Goal: Task Accomplishment & Management: Use online tool/utility

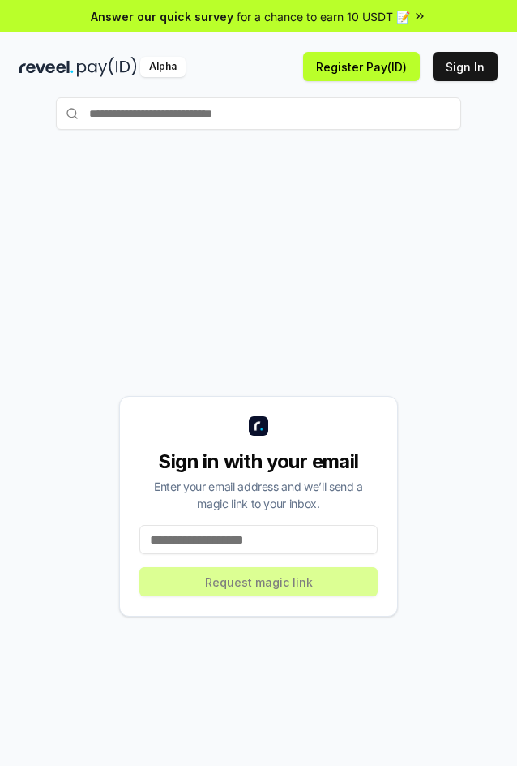
click at [316, 541] on input at bounding box center [259, 539] width 238 height 29
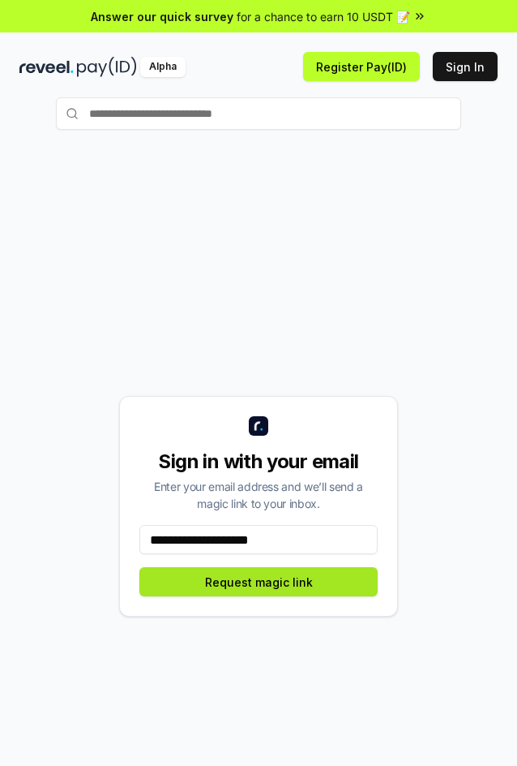
type input "**********"
click at [235, 586] on button "Request magic link" at bounding box center [259, 581] width 238 height 29
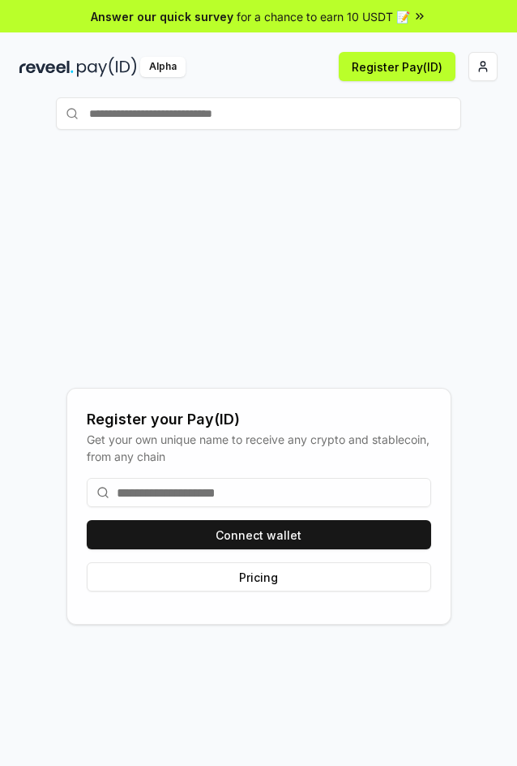
click at [325, 491] on input at bounding box center [259, 492] width 345 height 29
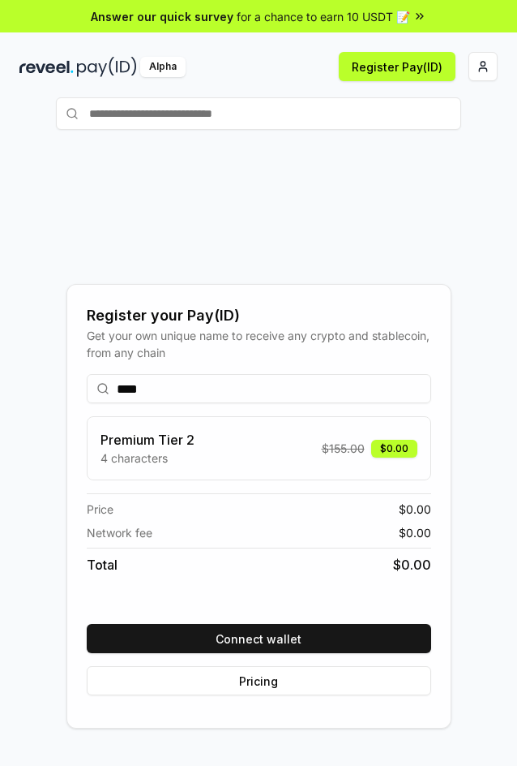
click at [343, 455] on span "$ 155.00" at bounding box center [343, 448] width 43 height 17
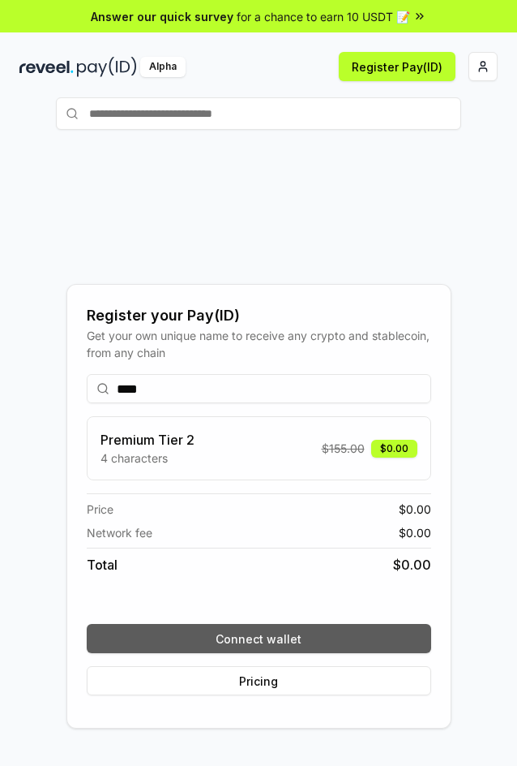
click at [308, 634] on button "Connect wallet" at bounding box center [259, 638] width 345 height 29
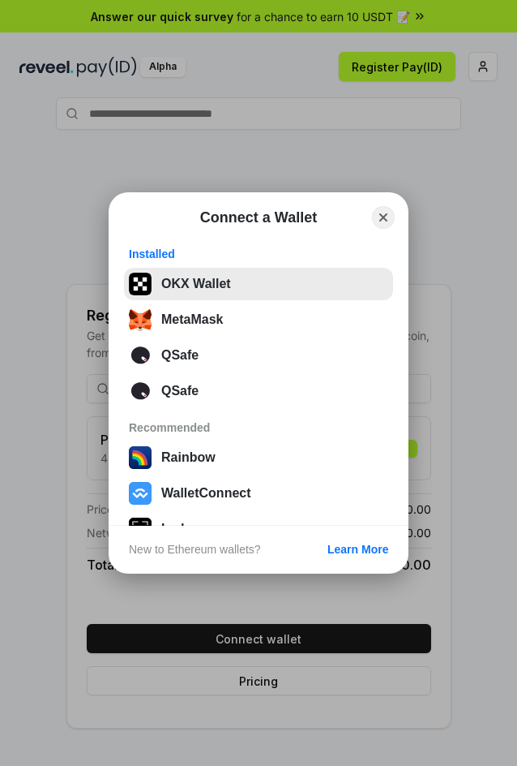
click at [212, 289] on button "OKX Wallet" at bounding box center [258, 284] width 269 height 32
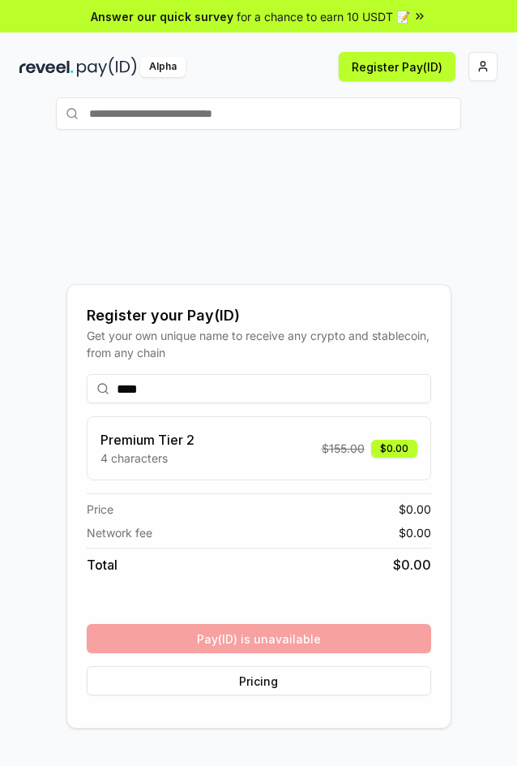
scroll to position [84, 0]
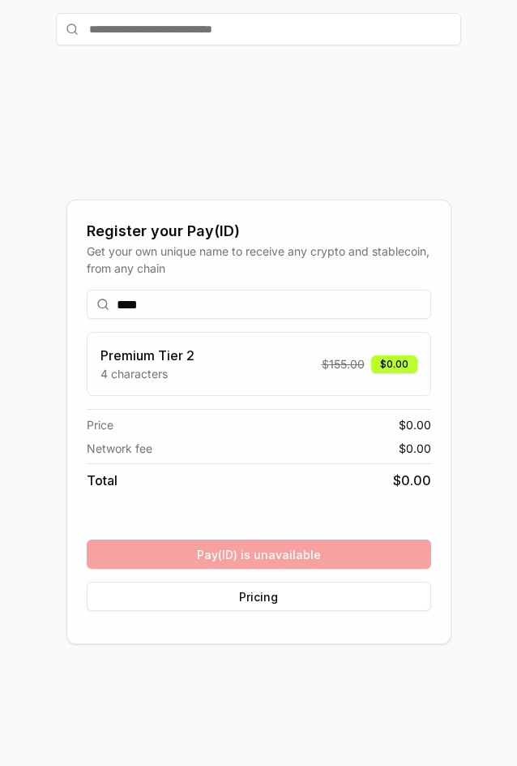
click at [204, 307] on input "****" at bounding box center [259, 304] width 345 height 29
click at [269, 316] on input "*****" at bounding box center [259, 304] width 345 height 29
click at [247, 309] on input "*****" at bounding box center [259, 304] width 345 height 29
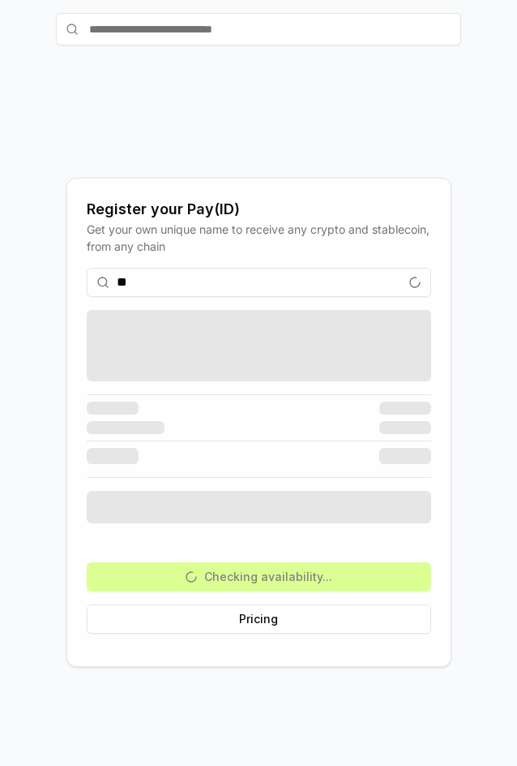
type input "*"
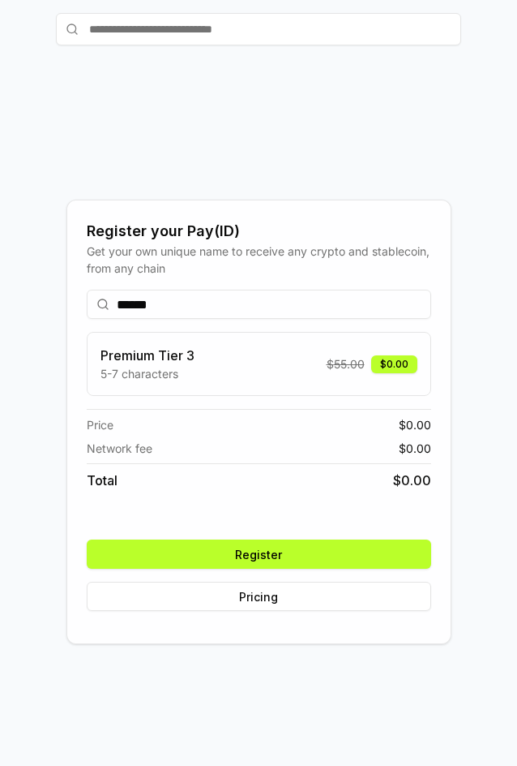
type input "******"
drag, startPoint x: 316, startPoint y: 557, endPoint x: 354, endPoint y: 544, distance: 39.5
click at [320, 555] on button "Register" at bounding box center [259, 553] width 345 height 29
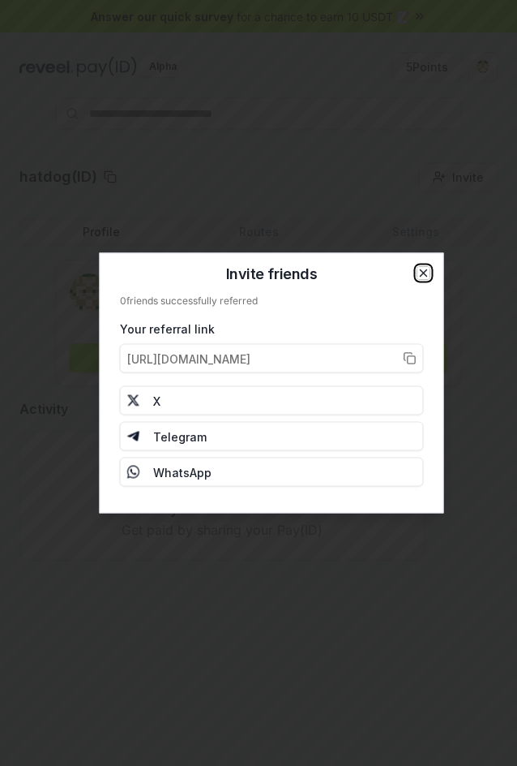
click at [419, 275] on icon "button" at bounding box center [424, 273] width 13 height 13
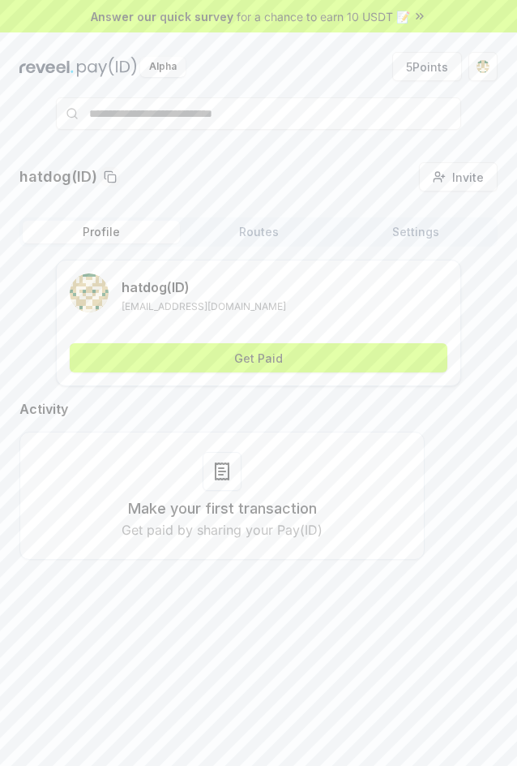
click at [79, 69] on img at bounding box center [107, 67] width 60 height 20
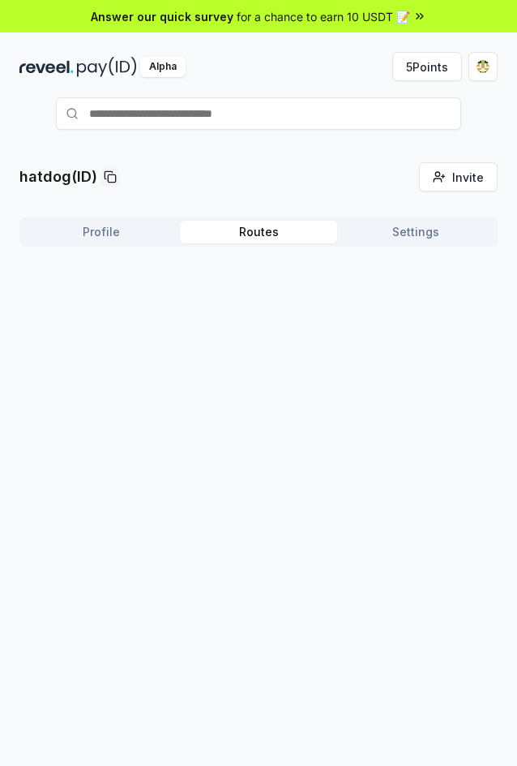
click at [286, 242] on button "Routes" at bounding box center [258, 232] width 157 height 23
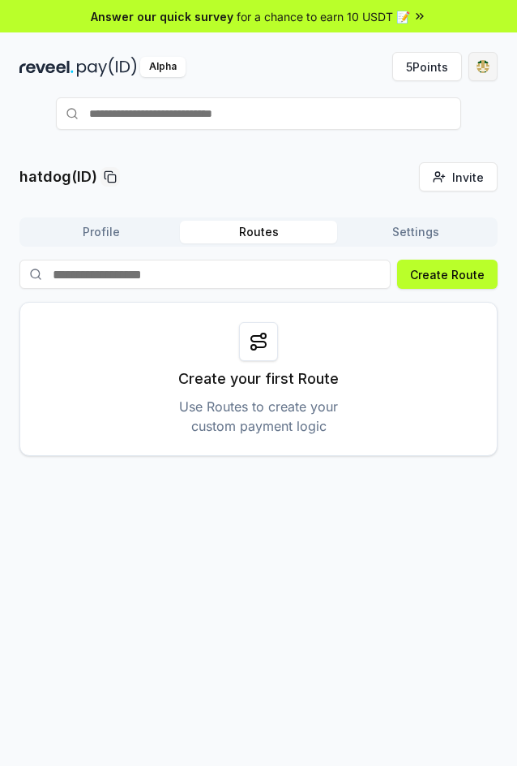
click at [477, 68] on html "Answer our quick survey for a chance to earn 10 USDT 📝 Alpha 5 Points hatdog(ID…" at bounding box center [258, 383] width 517 height 766
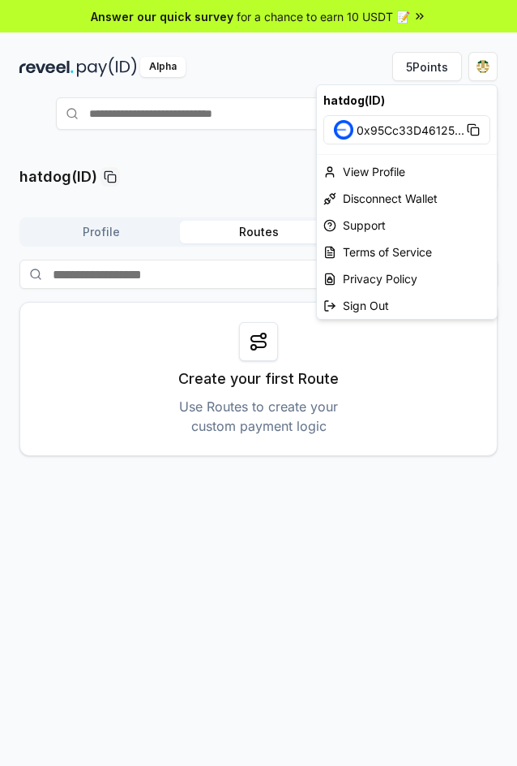
click at [202, 174] on html "Answer our quick survey for a chance to earn 10 USDT 📝 Alpha 5 Points hatdog(ID…" at bounding box center [258, 383] width 517 height 766
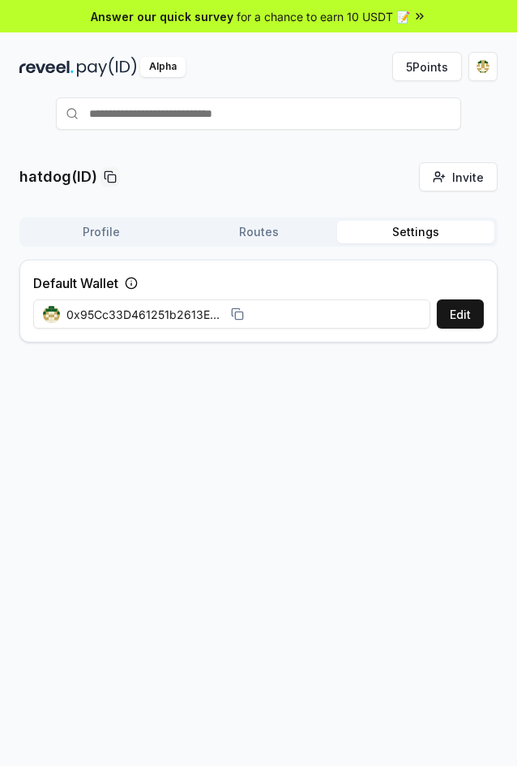
click at [454, 233] on button "Settings" at bounding box center [415, 232] width 157 height 23
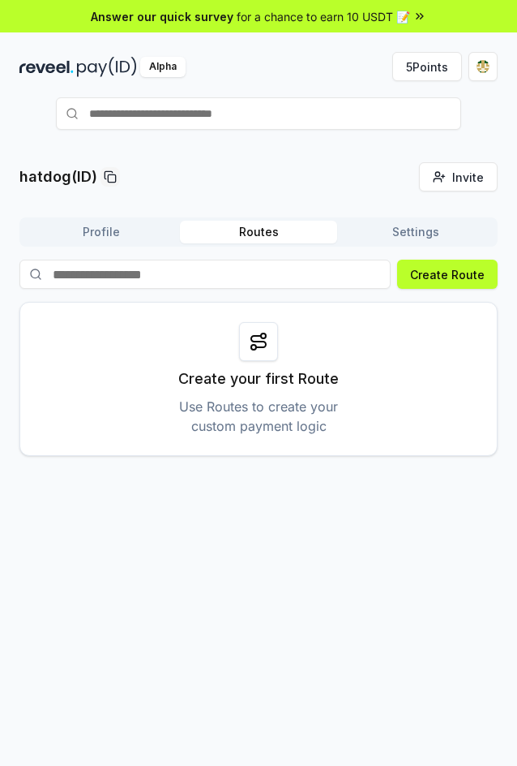
click at [236, 232] on button "Routes" at bounding box center [258, 232] width 157 height 23
click at [439, 274] on button "Create Route" at bounding box center [447, 274] width 101 height 29
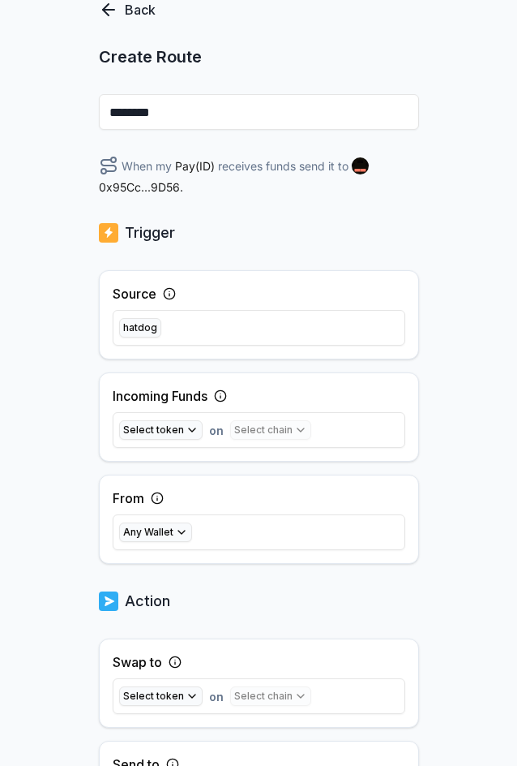
scroll to position [324, 0]
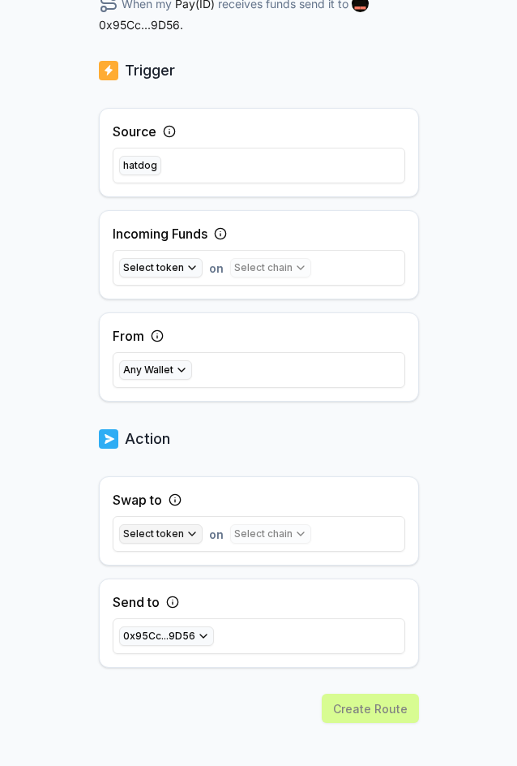
click at [172, 528] on button "Select token" at bounding box center [161, 533] width 84 height 19
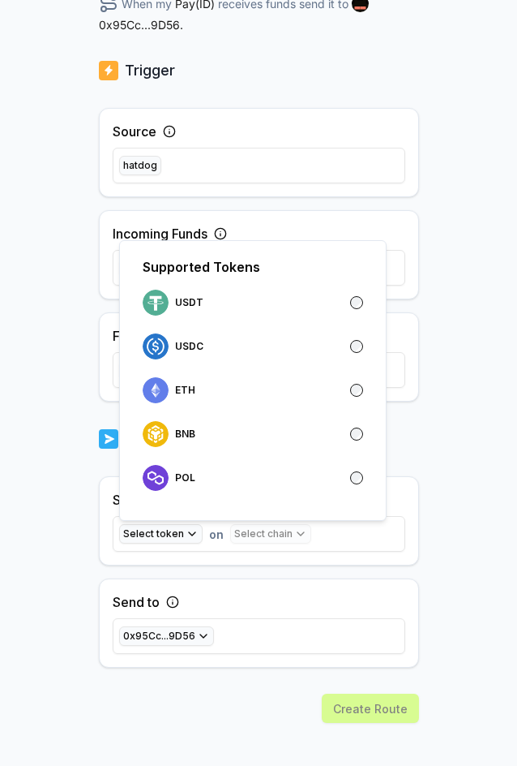
click at [284, 550] on div "Select token on Select chain" at bounding box center [259, 534] width 293 height 36
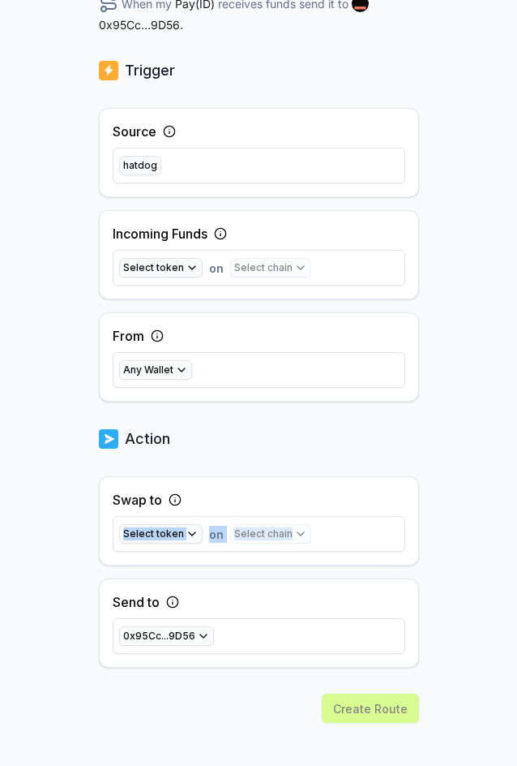
click at [290, 467] on div "Back Create Route ******** When my Pay(ID) receives funds send it to 0x95Cc...9…" at bounding box center [259, 309] width 320 height 942
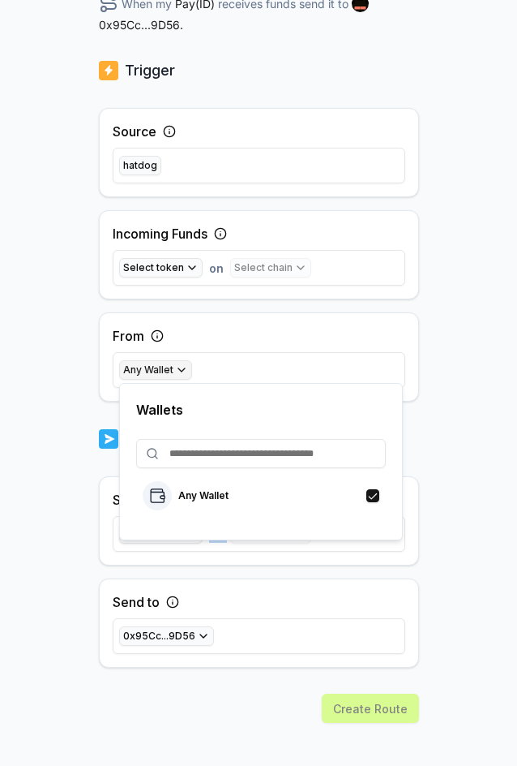
click at [177, 367] on button "Any Wallet" at bounding box center [155, 369] width 73 height 19
drag, startPoint x: 440, startPoint y: 448, endPoint x: 393, endPoint y: 469, distance: 51.6
click at [440, 449] on div "Back Create Route ******** When my Pay(ID) receives funds send it to 0x95Cc...9…" at bounding box center [258, 165] width 517 height 720
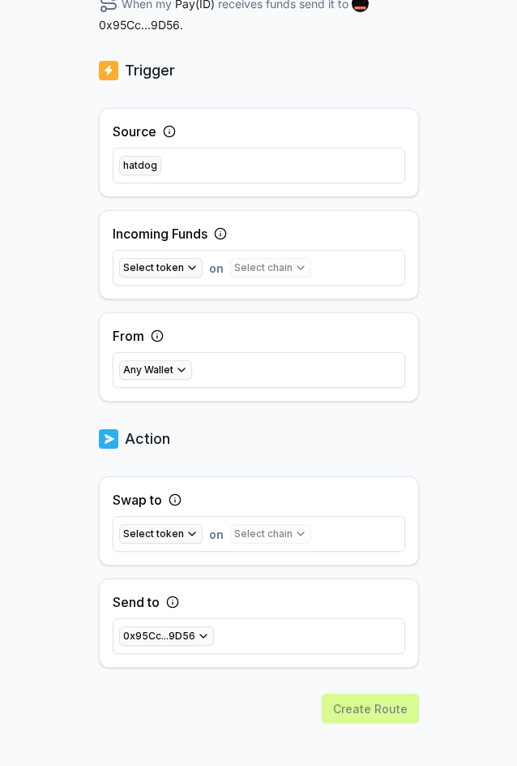
scroll to position [338, 0]
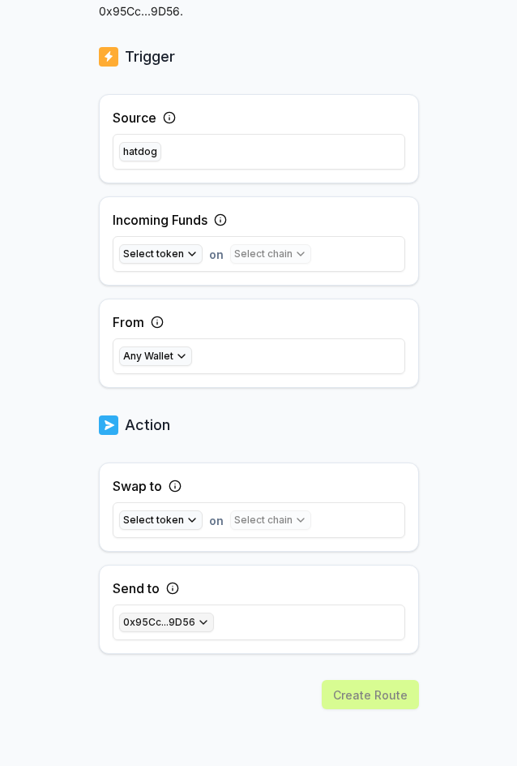
click at [198, 622] on button "0x95Cc...9D56" at bounding box center [166, 621] width 95 height 19
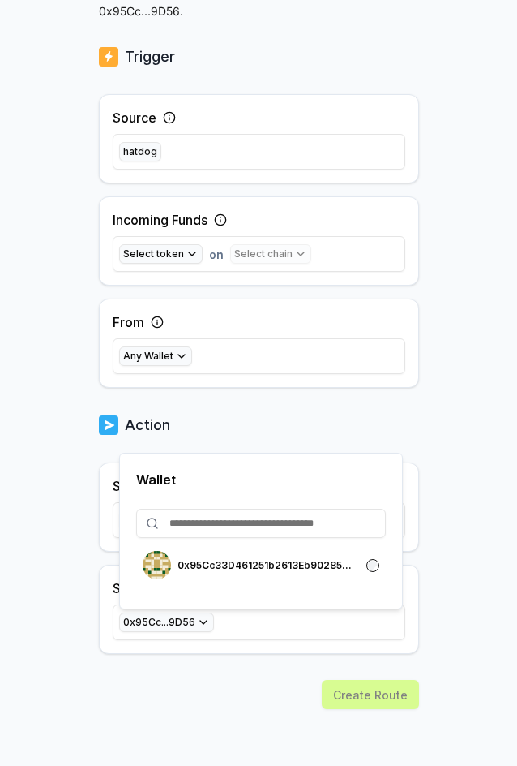
click at [201, 680] on div "Create Route" at bounding box center [259, 723] width 320 height 86
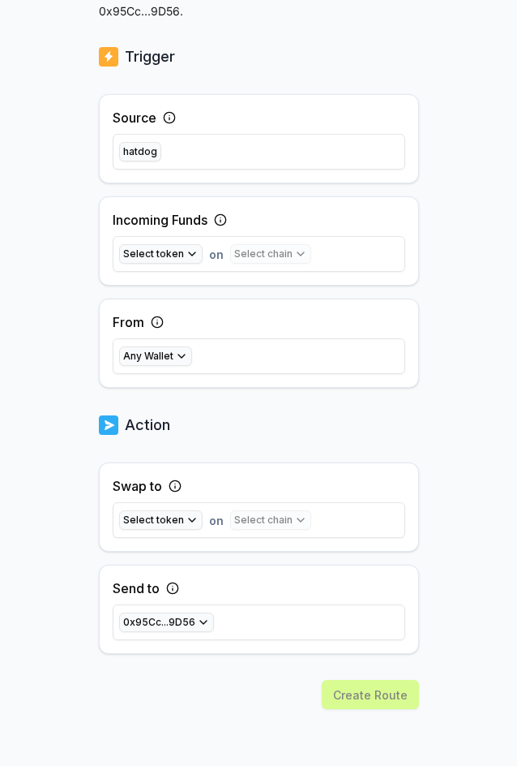
click at [173, 589] on icon at bounding box center [173, 589] width 0 height 2
click at [173, 588] on icon at bounding box center [173, 589] width 0 height 2
click at [278, 519] on div "Select chain" at bounding box center [270, 519] width 81 height 19
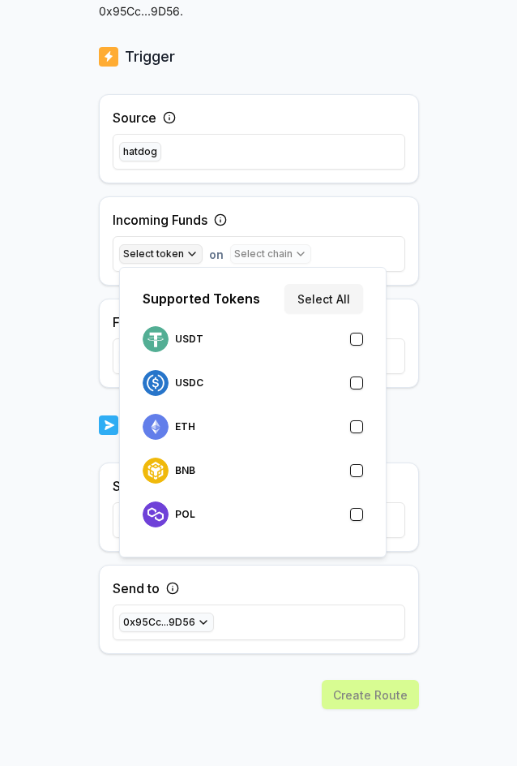
click at [182, 253] on button "Select token" at bounding box center [161, 253] width 84 height 19
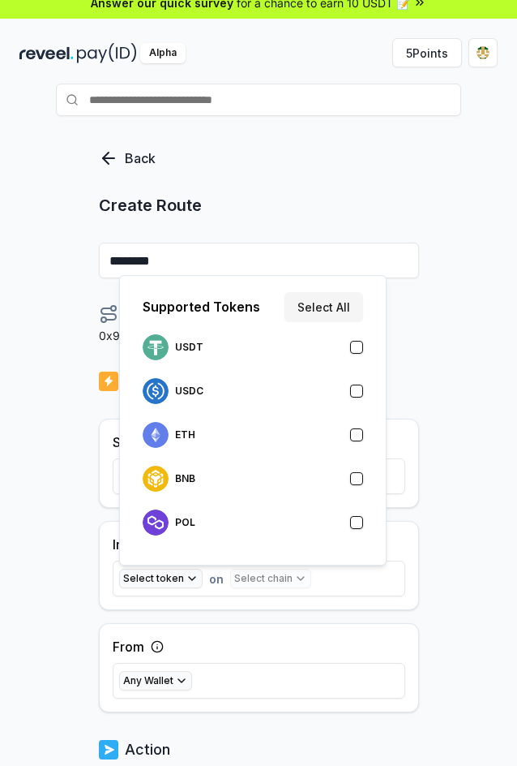
scroll to position [0, 0]
